Goal: Information Seeking & Learning: Understand process/instructions

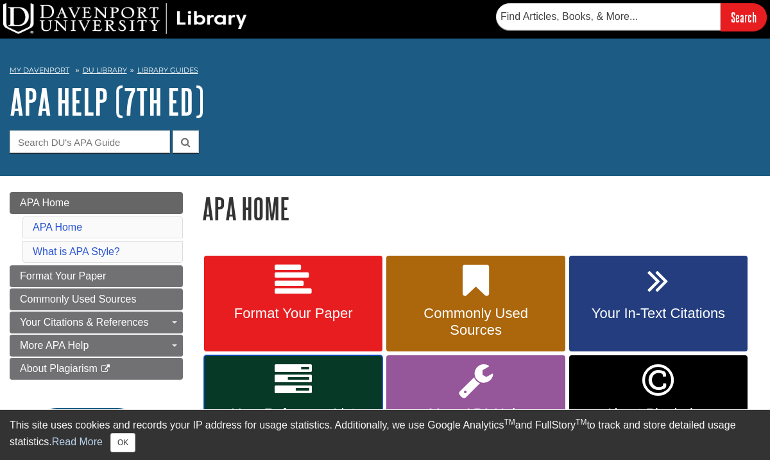
click at [323, 361] on link "Your Reference List" at bounding box center [293, 404] width 178 height 98
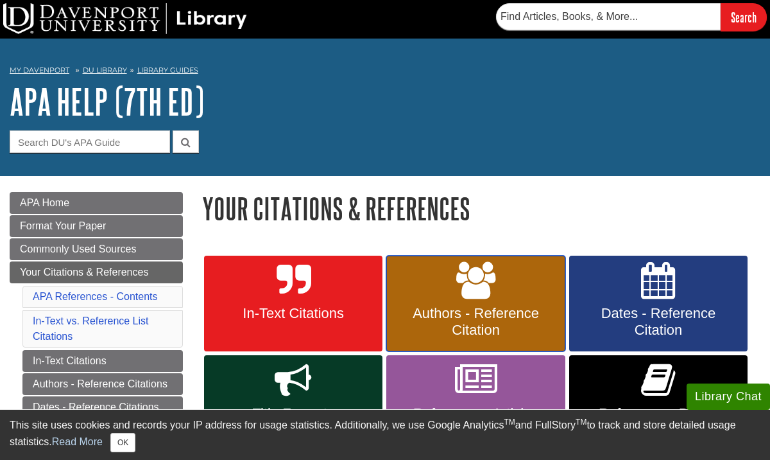
click at [466, 300] on link "Authors - Reference Citation" at bounding box center [475, 304] width 178 height 96
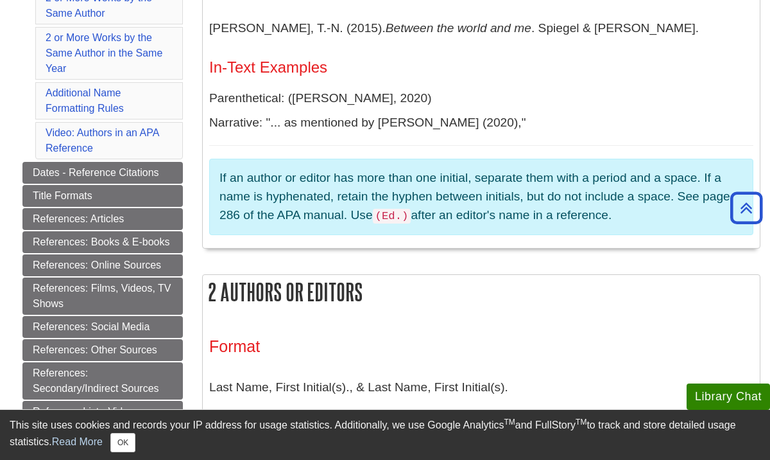
scroll to position [507, 0]
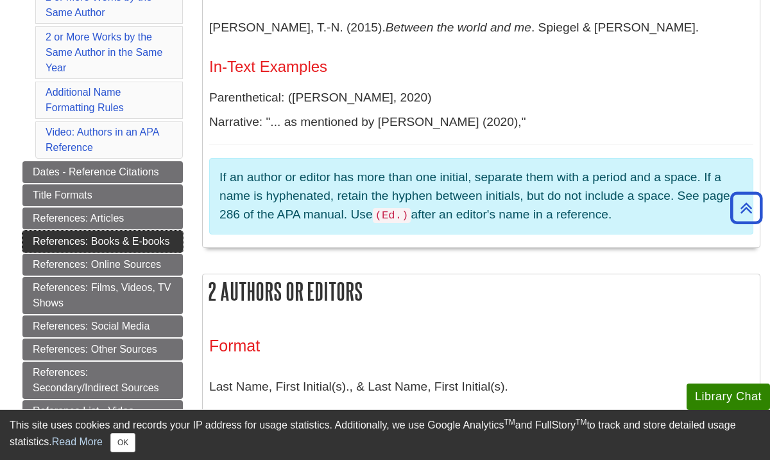
click at [159, 248] on link "References: Books & E-books" at bounding box center [102, 241] width 161 height 22
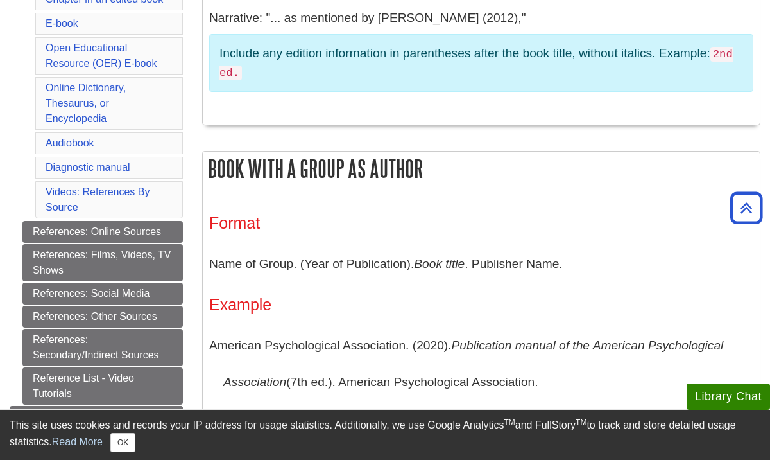
scroll to position [526, 0]
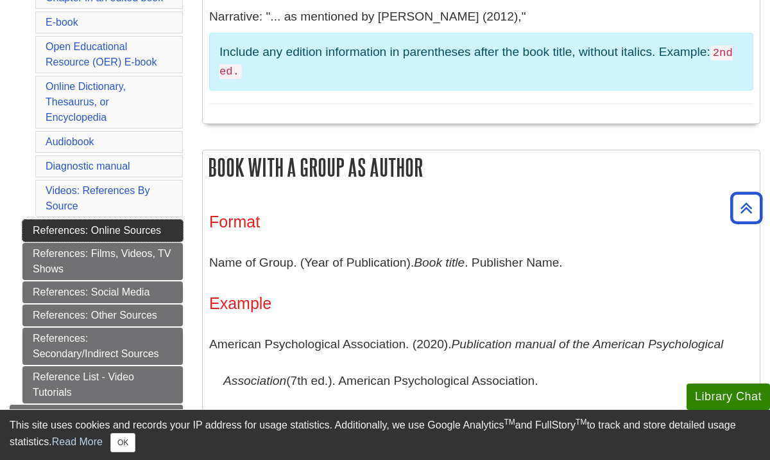
click at [136, 230] on link "References: Online Sources" at bounding box center [102, 231] width 161 height 22
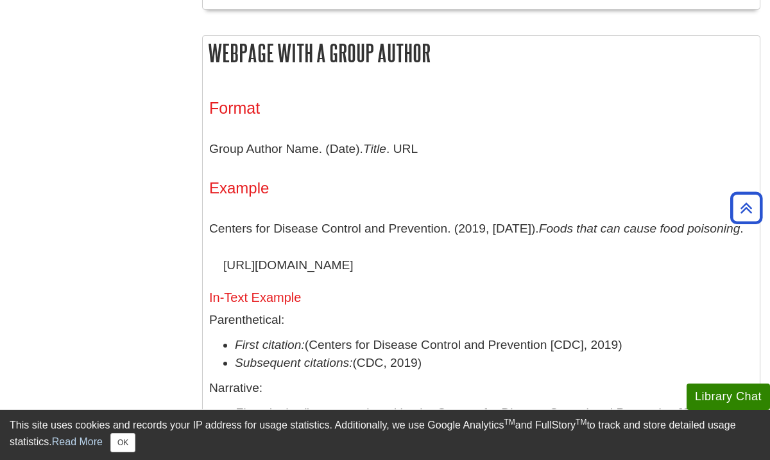
scroll to position [1274, 0]
